Goal: Transaction & Acquisition: Purchase product/service

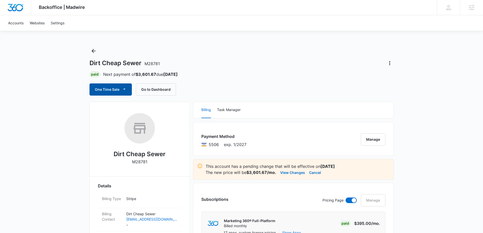
click at [116, 90] on button "One Time Sale" at bounding box center [110, 89] width 42 height 12
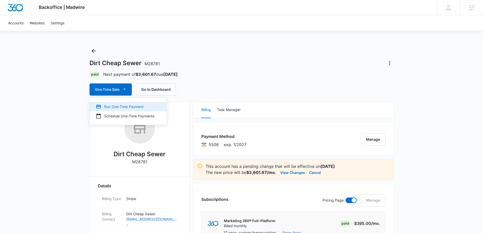
click at [115, 107] on div "Run One-Time Payment" at bounding box center [125, 106] width 59 height 5
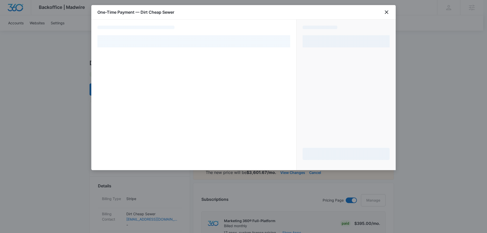
select select "pm_1R1tMpA4n8RTgNjUkuJf3KLZ"
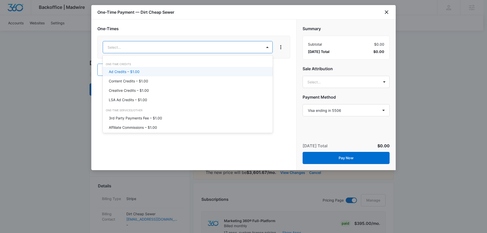
click at [135, 70] on p "Ad Credits – $1.00" at bounding box center [124, 71] width 31 height 5
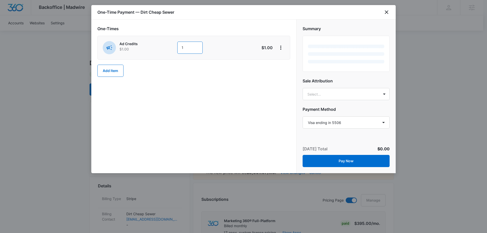
drag, startPoint x: 188, startPoint y: 47, endPoint x: 174, endPoint y: 49, distance: 14.0
click at [174, 49] on div "Ad Credits $1.00 1" at bounding box center [176, 47] width 146 height 13
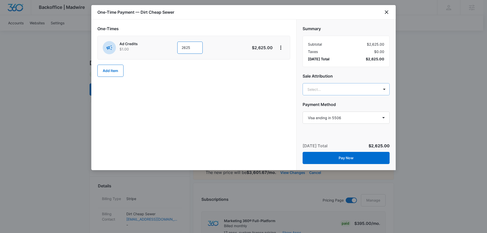
type input "2625"
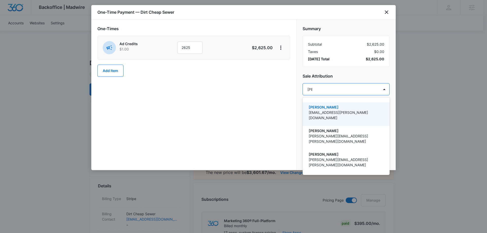
type input "[PERSON_NAME]"
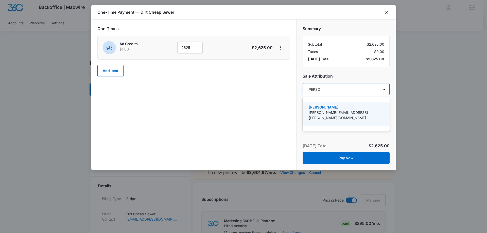
click at [351, 110] on p "[PERSON_NAME][EMAIL_ADDRESS][PERSON_NAME][DOMAIN_NAME]" at bounding box center [345, 115] width 74 height 11
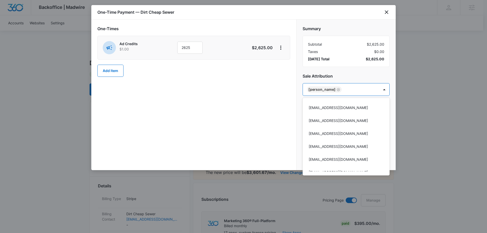
click at [351, 75] on div at bounding box center [243, 116] width 487 height 233
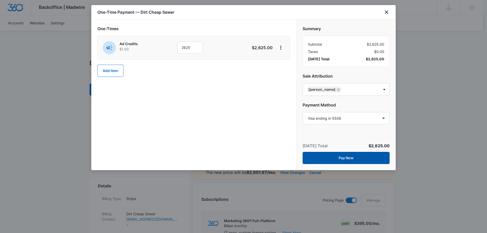
click at [355, 158] on button "Pay Now" at bounding box center [345, 158] width 87 height 12
